Goal: Transaction & Acquisition: Purchase product/service

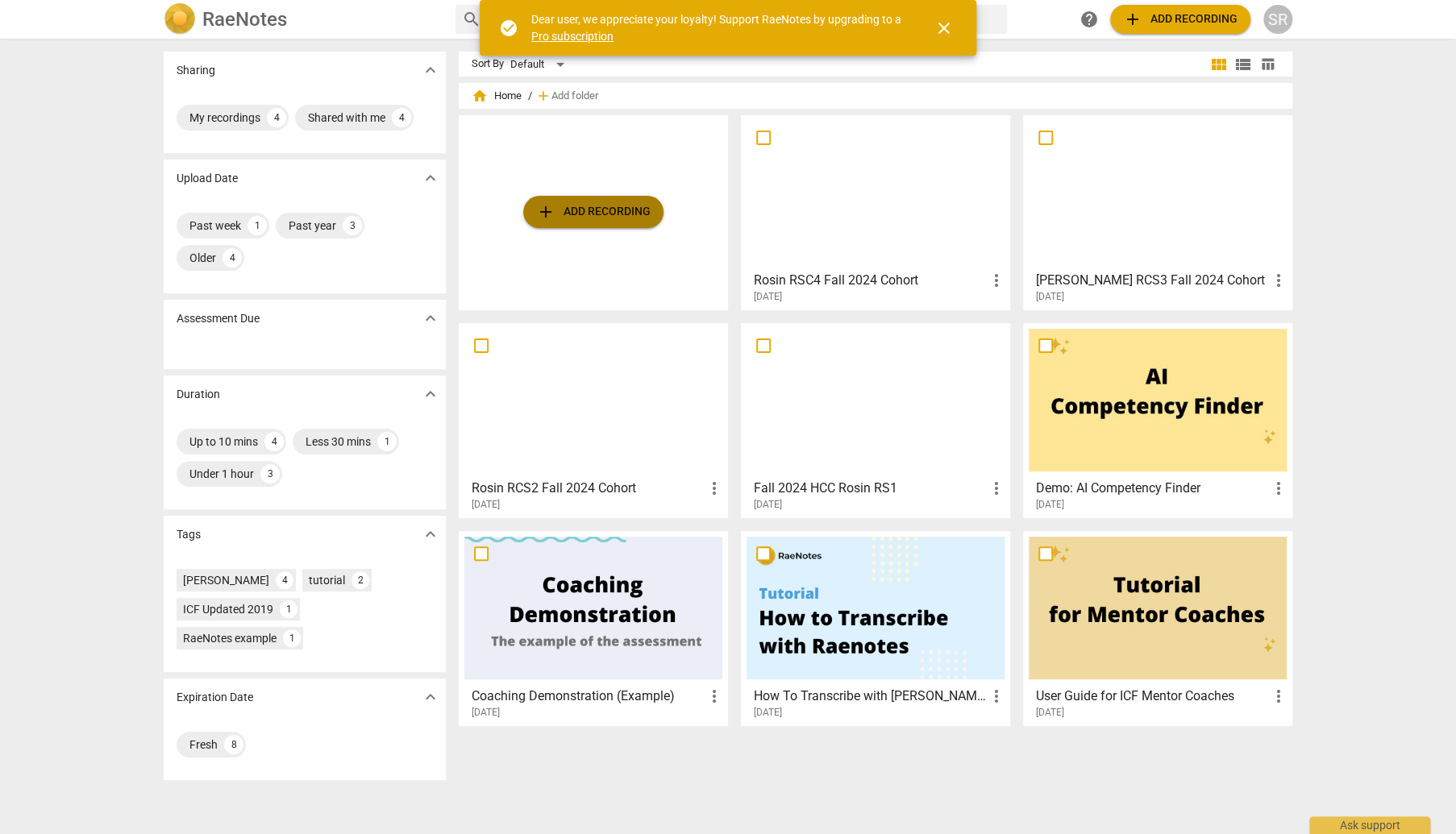
click at [603, 207] on span "add Add recording" at bounding box center [593, 212] width 114 height 19
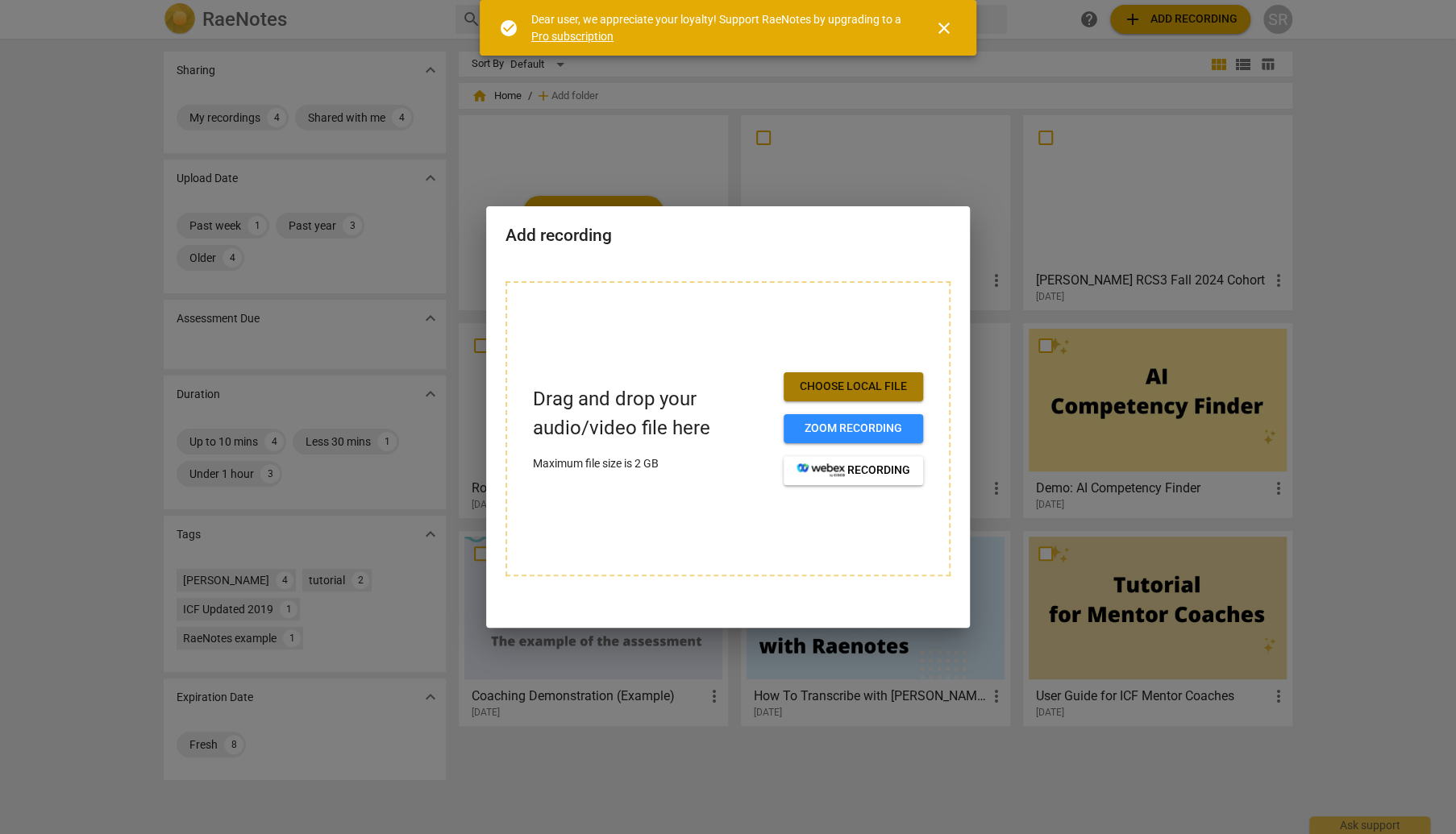
click at [855, 392] on span "Choose local file" at bounding box center [853, 386] width 114 height 16
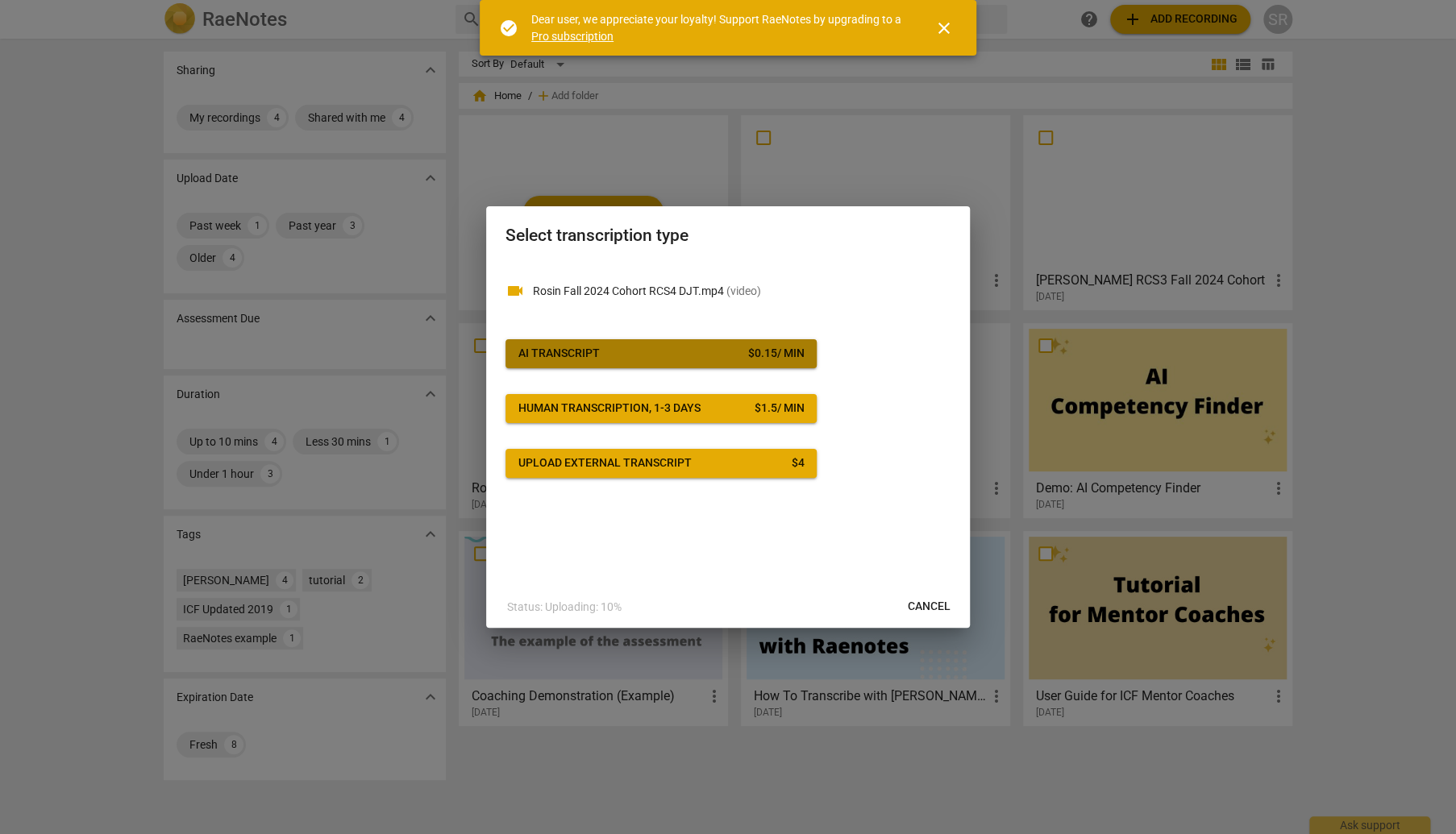
click at [641, 352] on span "AI Transcript $ 0.15 / min" at bounding box center [661, 354] width 286 height 16
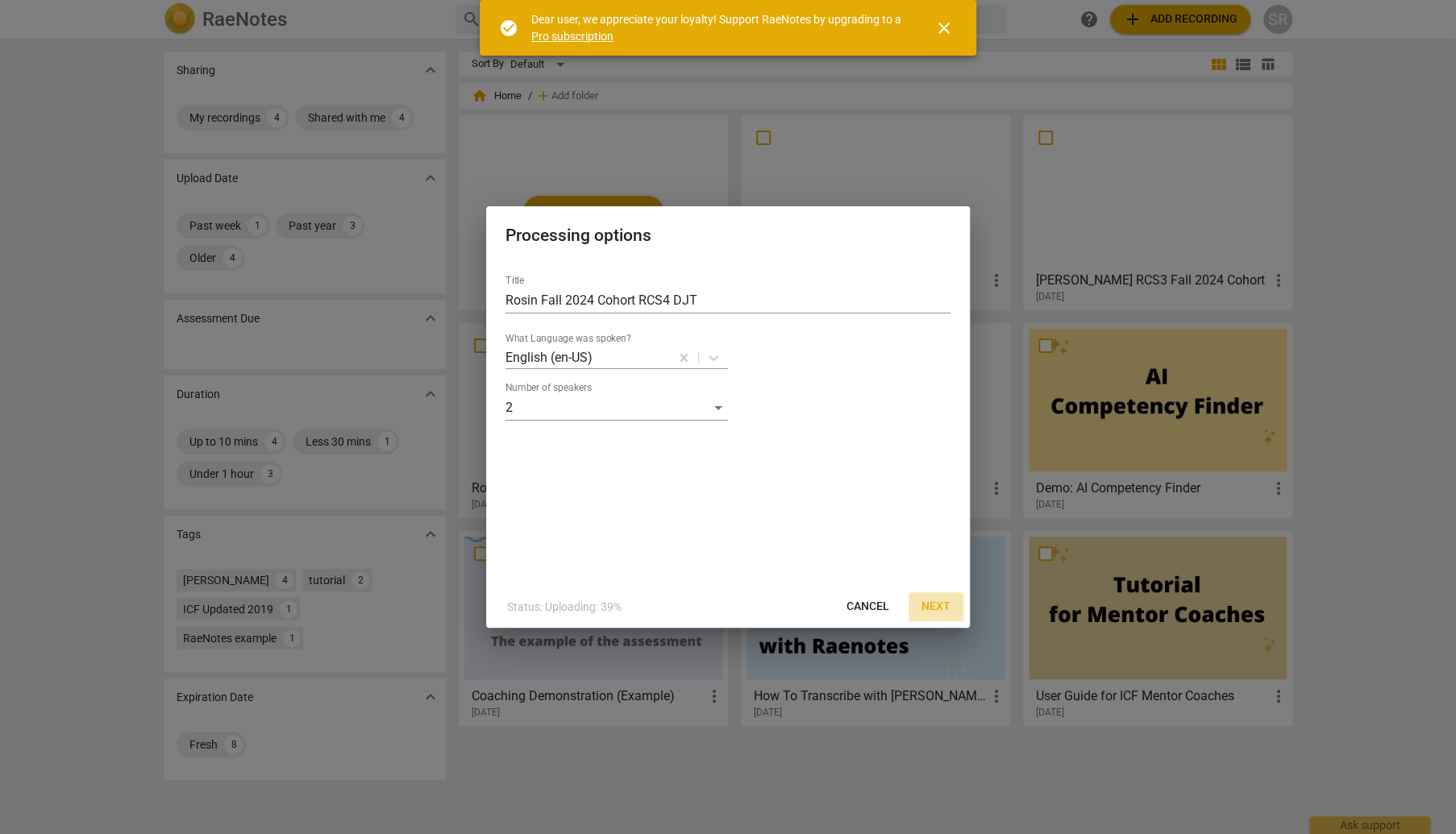
click at [933, 608] on span "Next" at bounding box center [935, 607] width 29 height 16
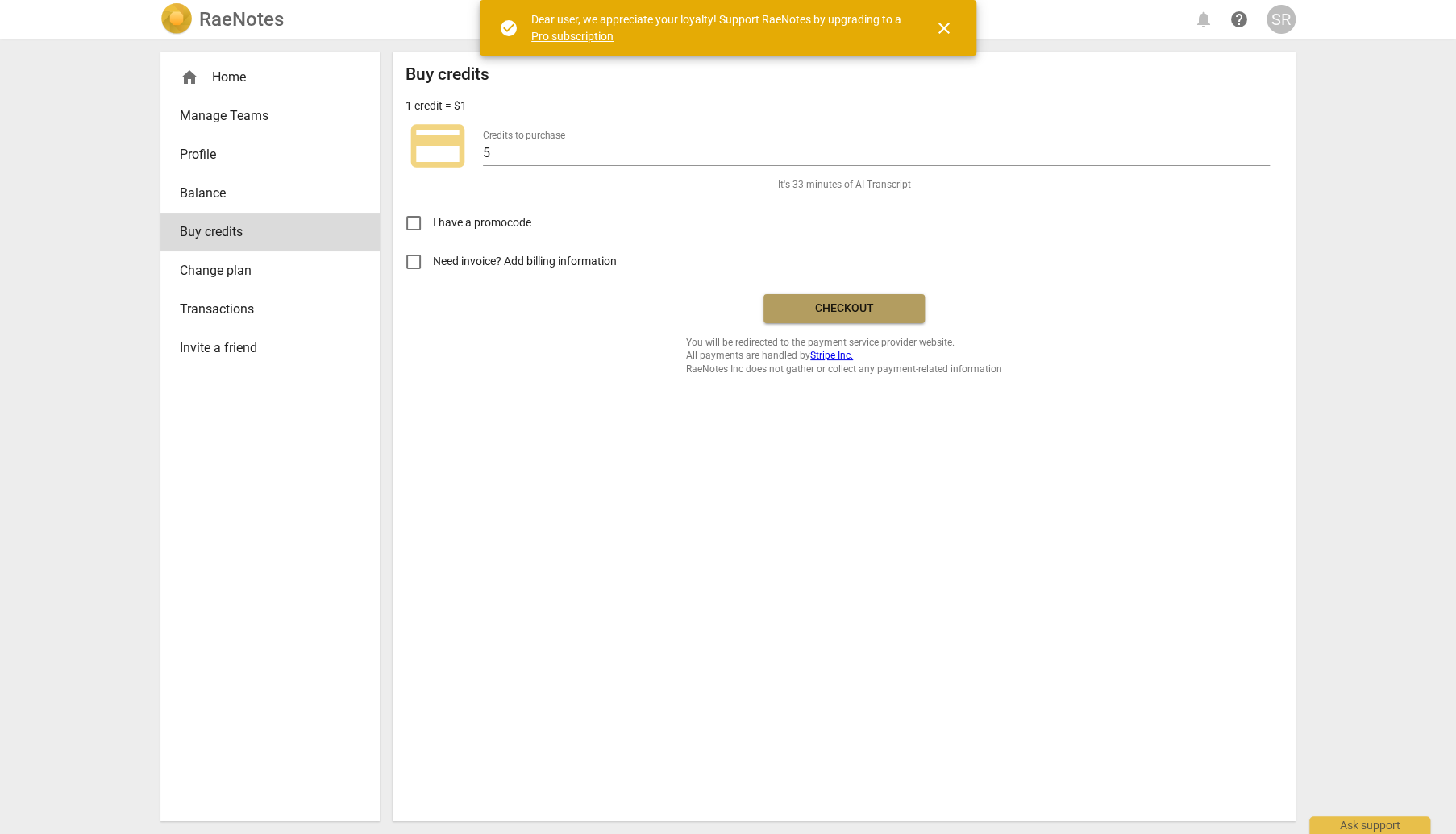
click at [812, 310] on span "Checkout" at bounding box center [844, 308] width 136 height 16
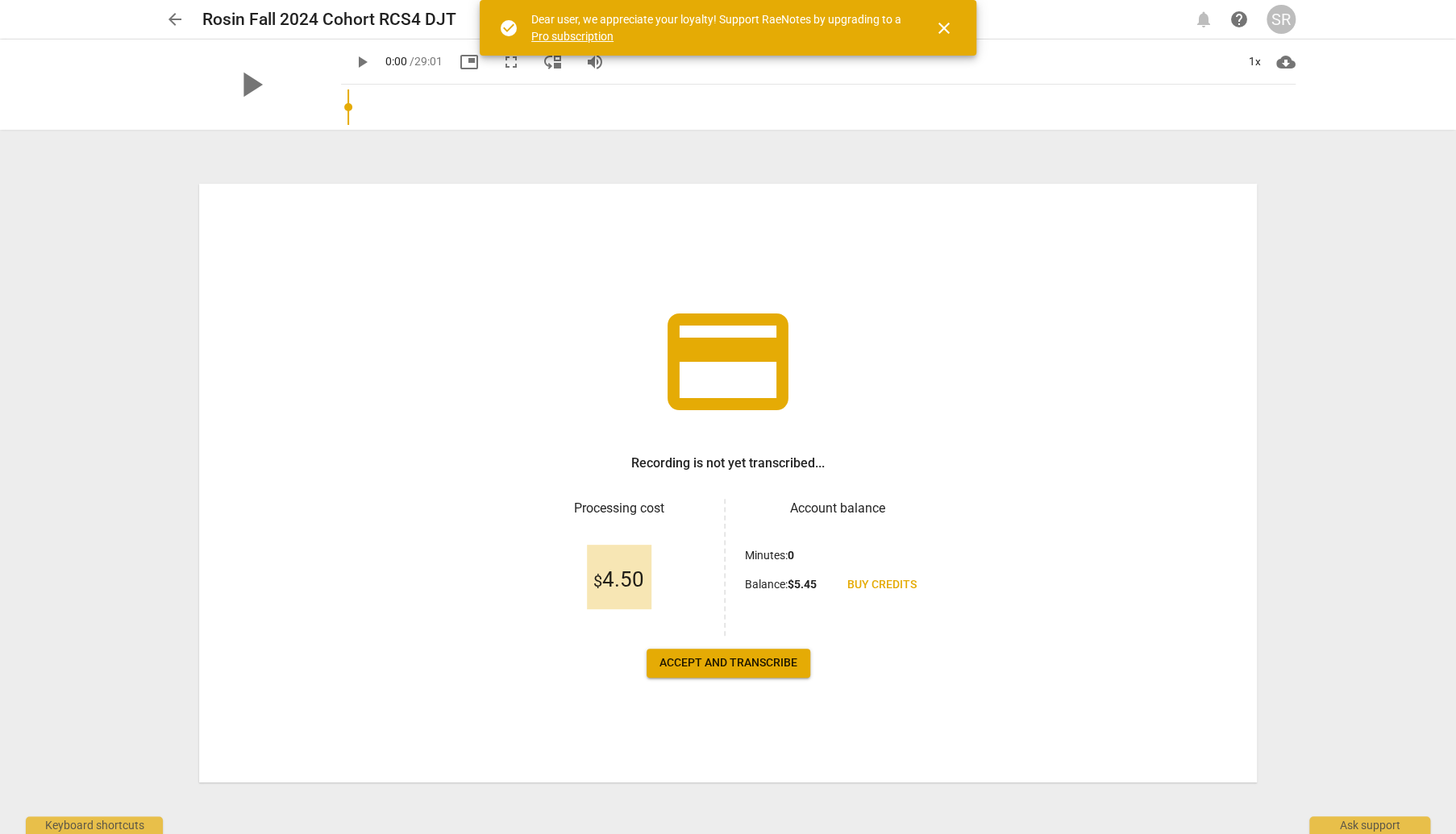
click at [699, 673] on button "Accept and transcribe" at bounding box center [728, 663] width 164 height 29
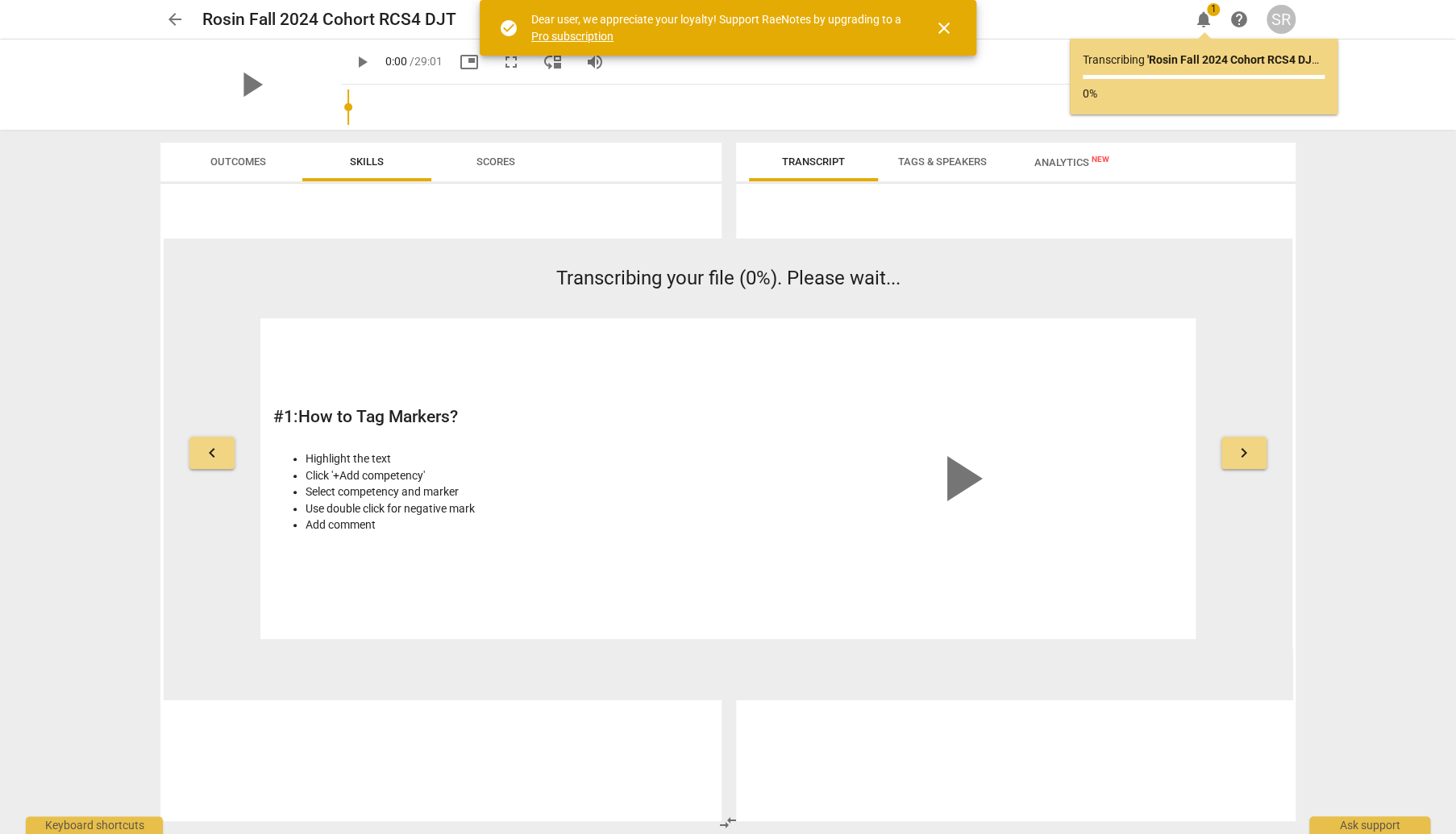
click at [945, 29] on span "close" at bounding box center [944, 28] width 20 height 19
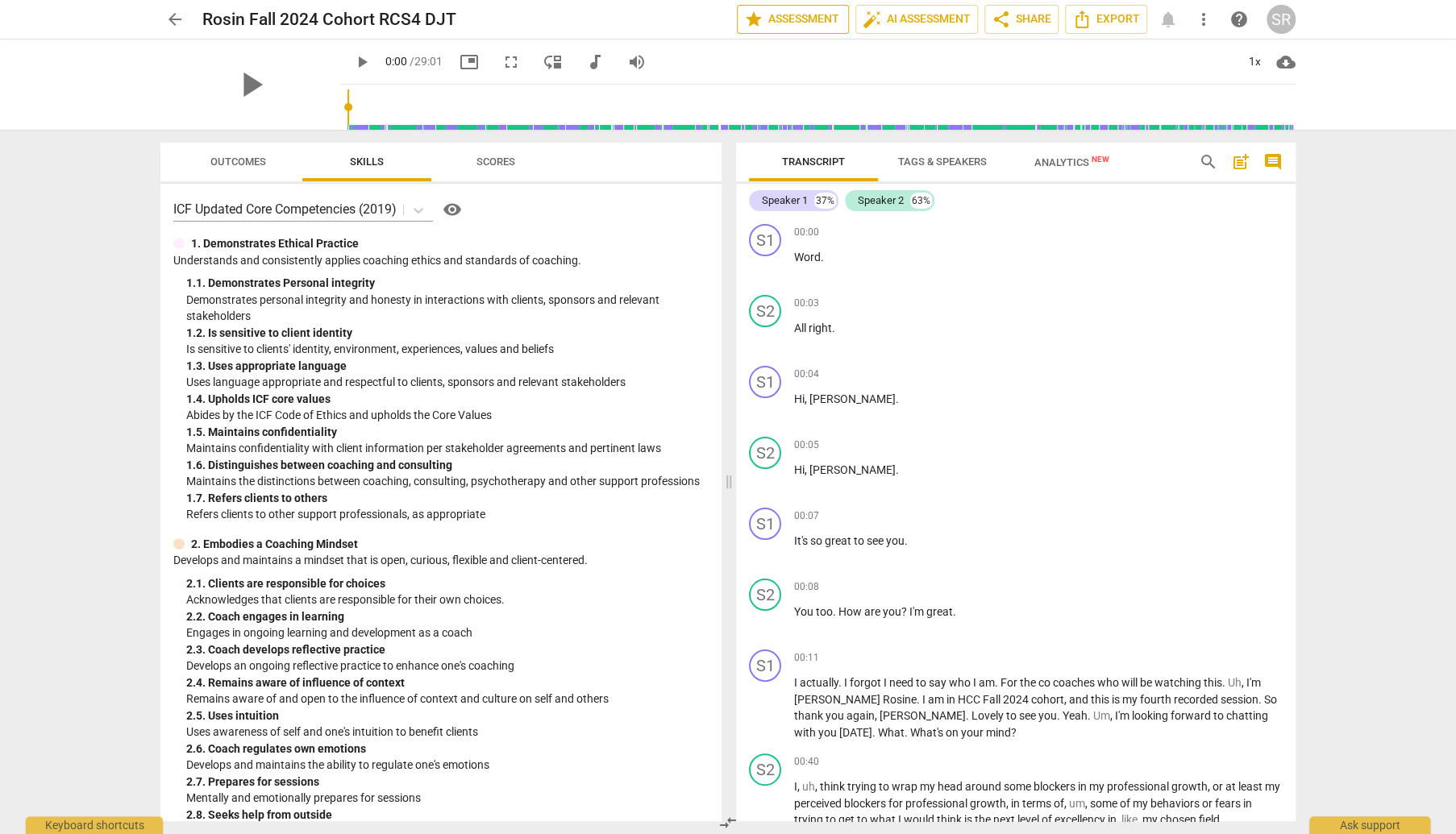
click at [788, 22] on span "star Assessment" at bounding box center [793, 19] width 98 height 19
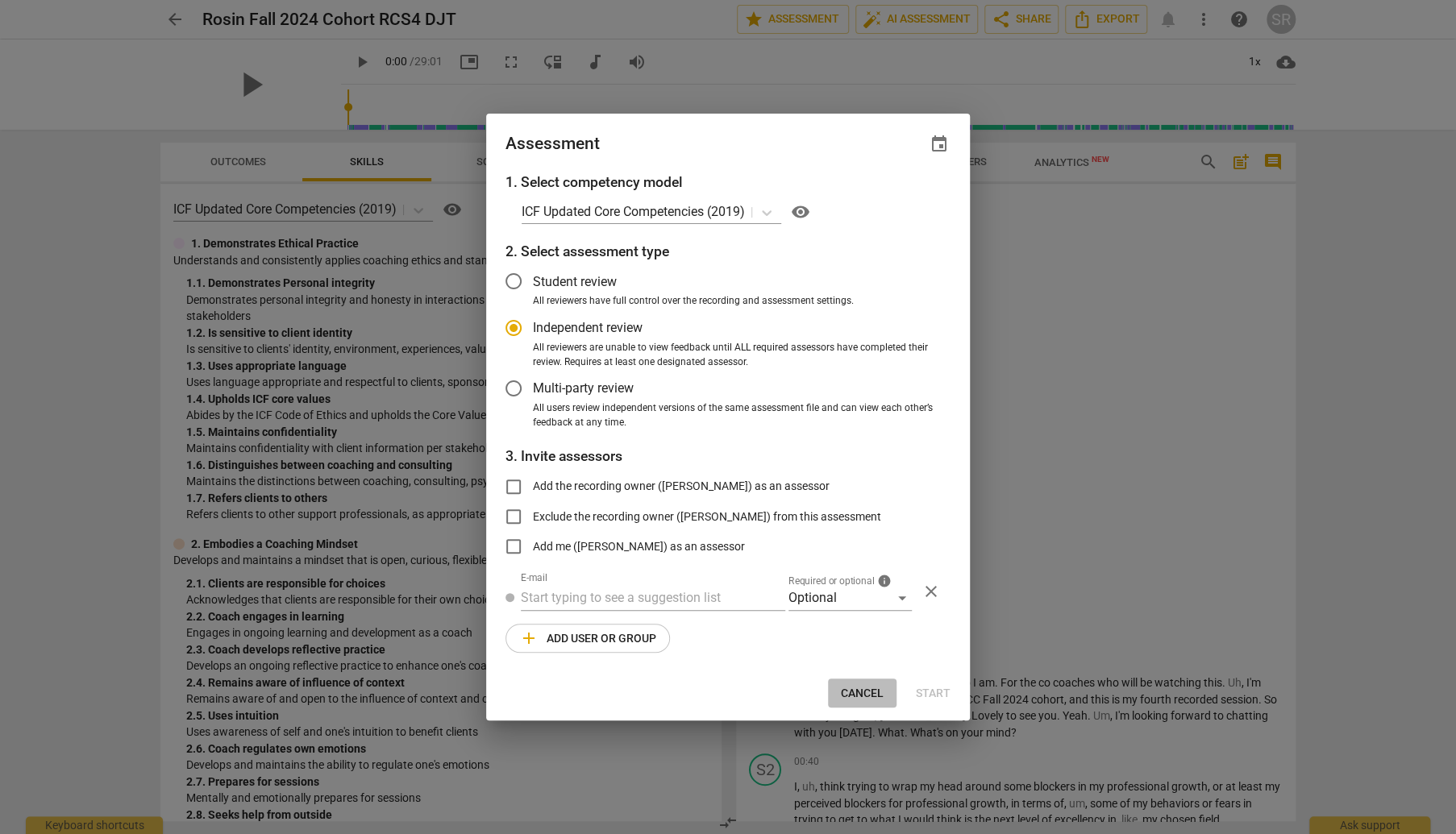
click at [857, 696] on span "Cancel" at bounding box center [862, 694] width 43 height 16
radio input "false"
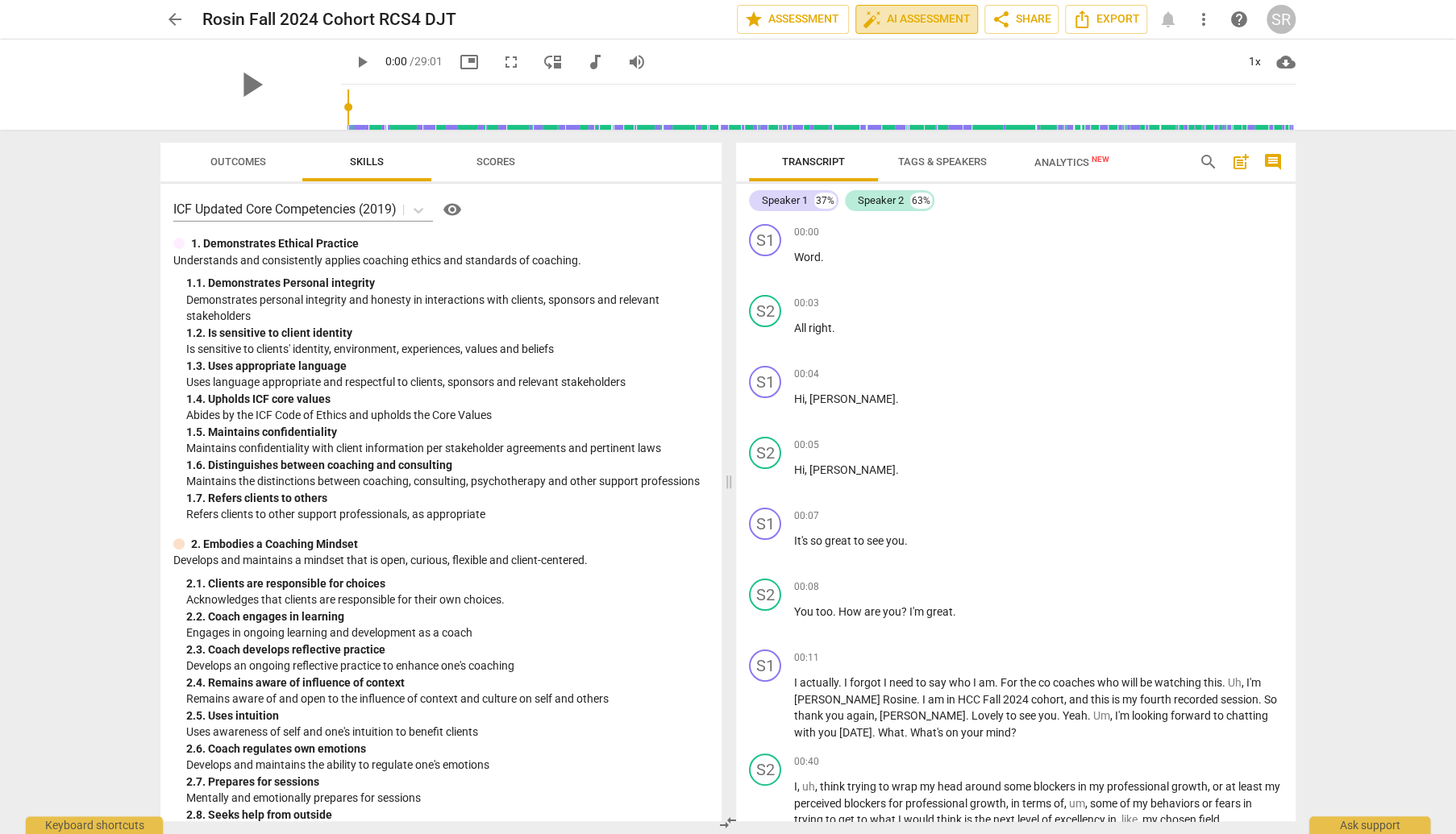
click at [945, 19] on span "auto_fix_high AI Assessment" at bounding box center [917, 19] width 108 height 19
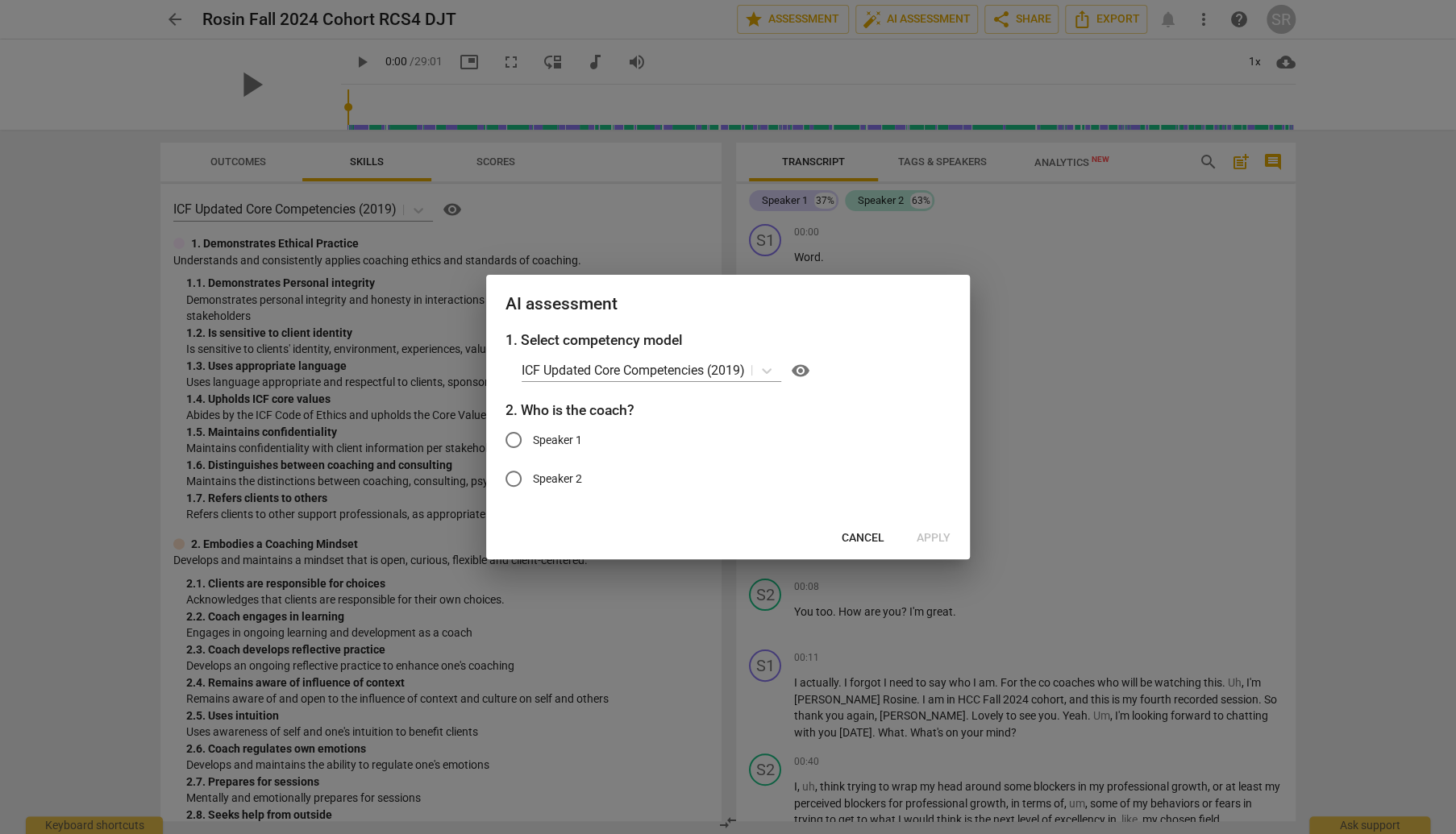
click at [578, 435] on span "Speaker 1" at bounding box center [557, 440] width 49 height 17
click at [533, 435] on input "Speaker 1" at bounding box center [513, 440] width 39 height 39
radio input "true"
click at [942, 542] on span "Apply" at bounding box center [934, 538] width 34 height 16
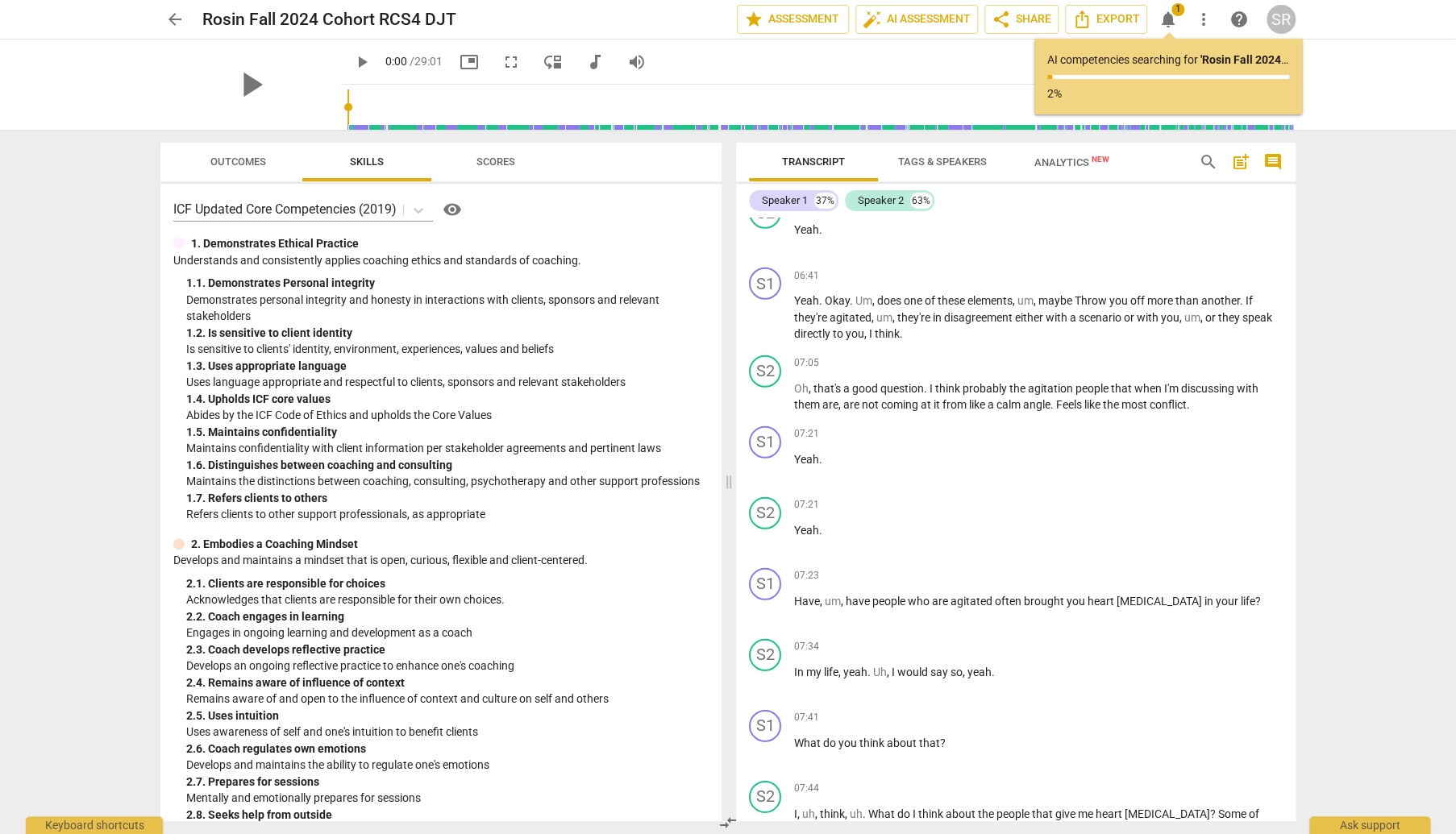
scroll to position [2773, 0]
